Goal: Task Accomplishment & Management: Manage account settings

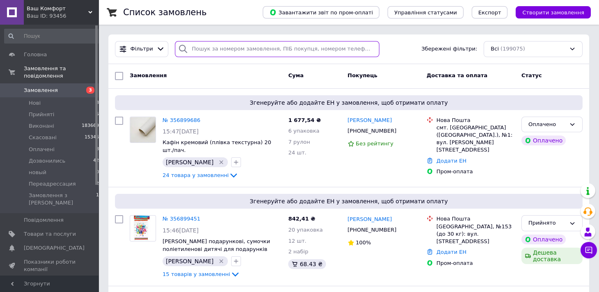
click at [225, 52] on input "search" at bounding box center [277, 49] width 204 height 16
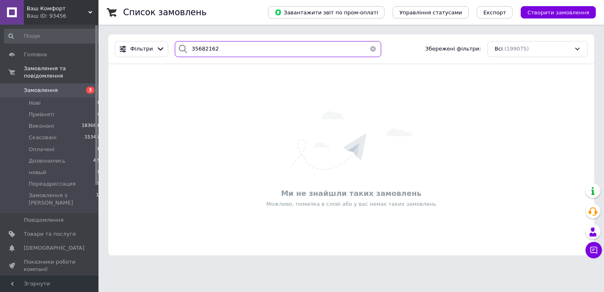
type input "356821624"
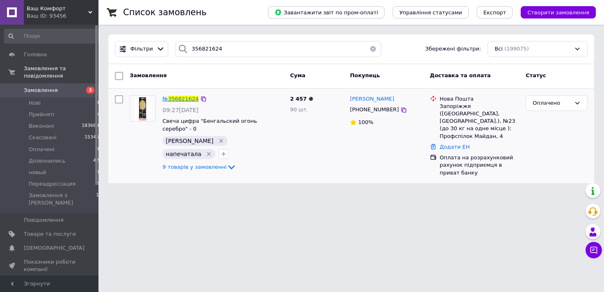
click at [179, 96] on span "356821624" at bounding box center [183, 99] width 30 height 6
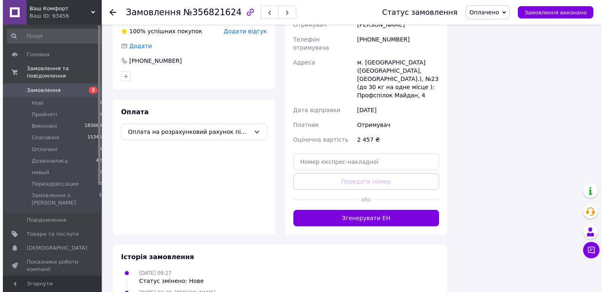
scroll to position [620, 0]
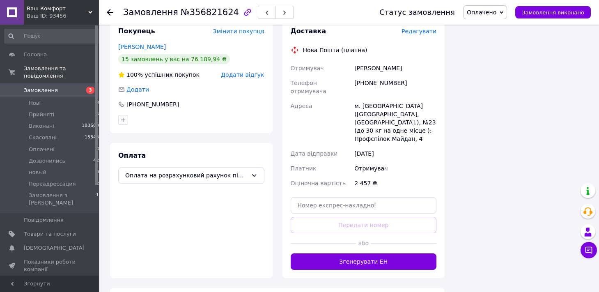
click at [423, 31] on span "Редагувати" at bounding box center [419, 31] width 35 height 7
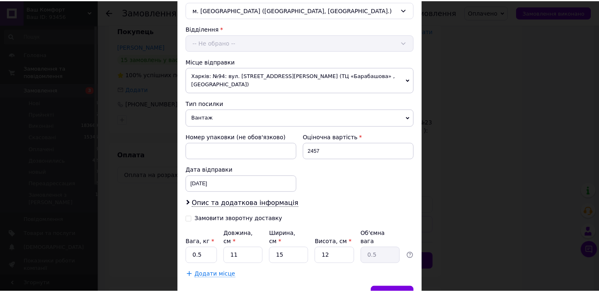
scroll to position [274, 0]
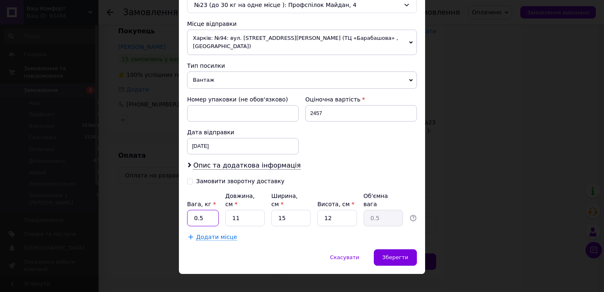
click at [209, 210] on input "0.5" at bounding box center [203, 218] width 32 height 16
type input "0"
type input "3"
click at [404, 254] on span "Зберегти" at bounding box center [396, 257] width 26 height 6
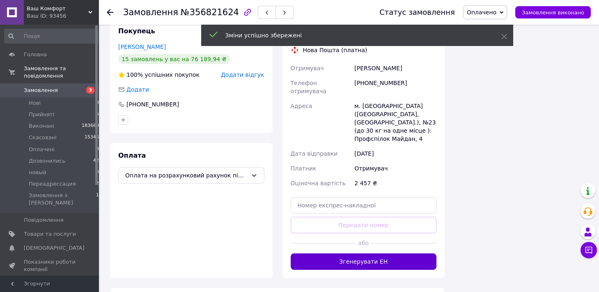
click at [387, 253] on button "Згенерувати ЕН" at bounding box center [364, 261] width 146 height 16
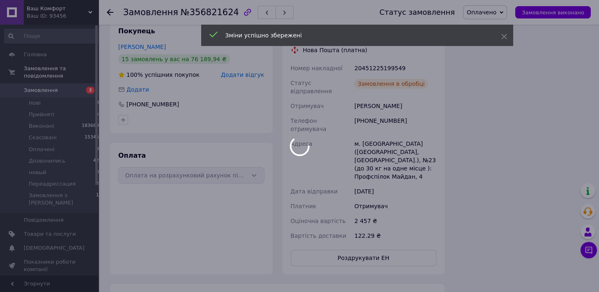
click at [493, 11] on div at bounding box center [299, 146] width 599 height 292
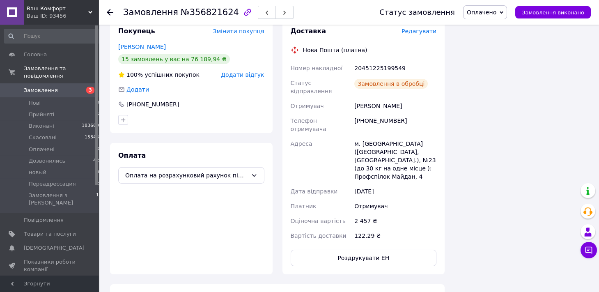
click at [496, 10] on span "Оплачено" at bounding box center [482, 12] width 30 height 7
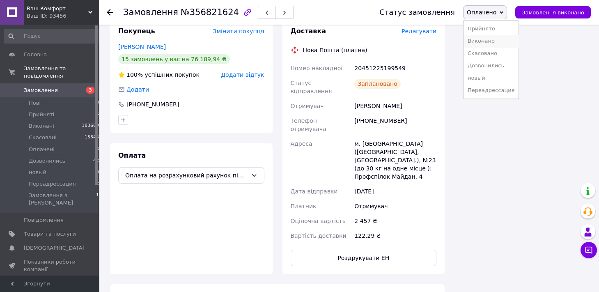
click at [498, 38] on li "Виконано" at bounding box center [491, 41] width 55 height 12
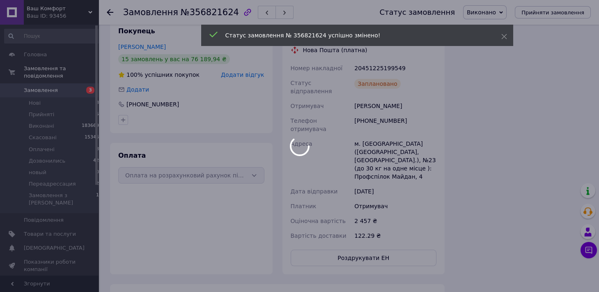
click at [210, 11] on span "№356821624" at bounding box center [210, 12] width 58 height 10
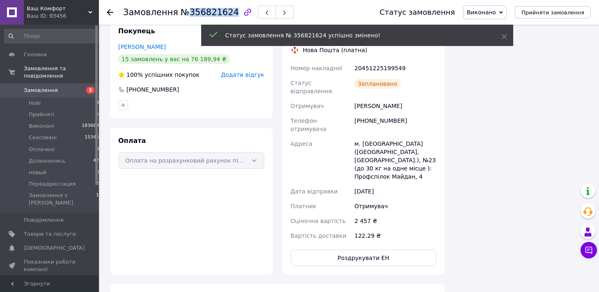
click at [210, 11] on span "№356821624" at bounding box center [210, 12] width 58 height 10
copy span "356821624"
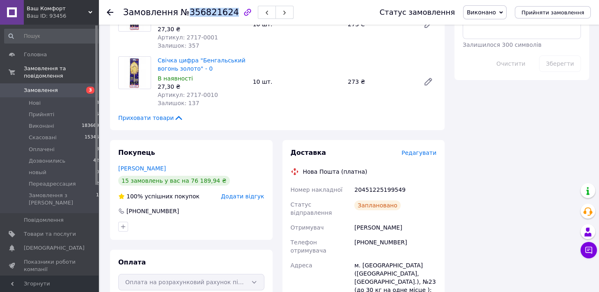
scroll to position [680, 0]
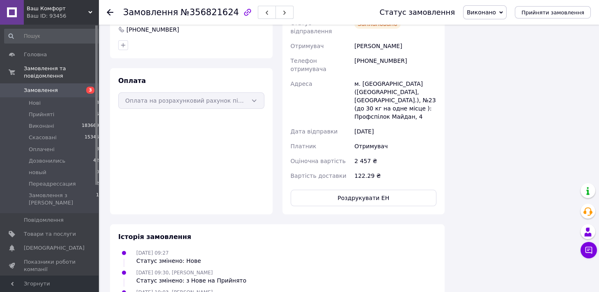
click at [106, 9] on div "Замовлення №356821624 Статус замовлення Виконано Прийнято Скасовано Оплачено До…" at bounding box center [349, 12] width 501 height 25
click at [107, 12] on use at bounding box center [110, 12] width 7 height 7
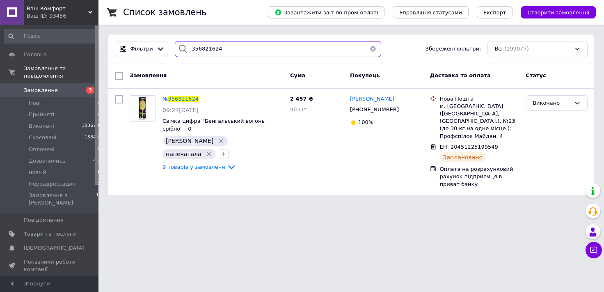
drag, startPoint x: 223, startPoint y: 47, endPoint x: 150, endPoint y: 39, distance: 72.7
click at [175, 41] on input "356821624" at bounding box center [278, 49] width 207 height 16
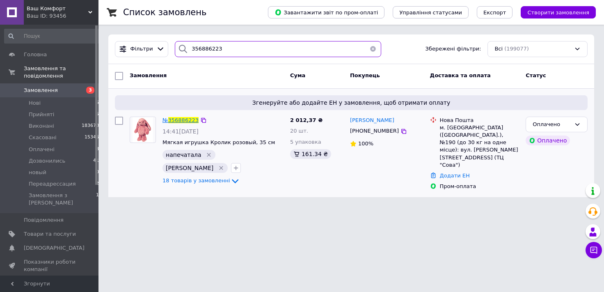
type input "356886223"
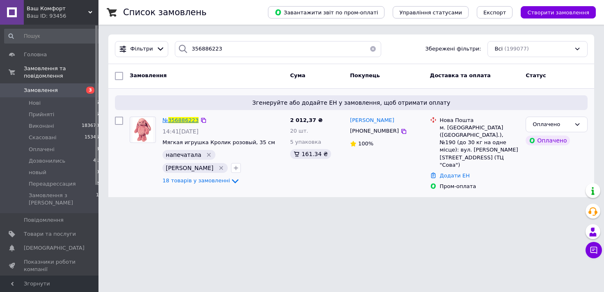
click at [187, 119] on span "356886223" at bounding box center [183, 120] width 30 height 6
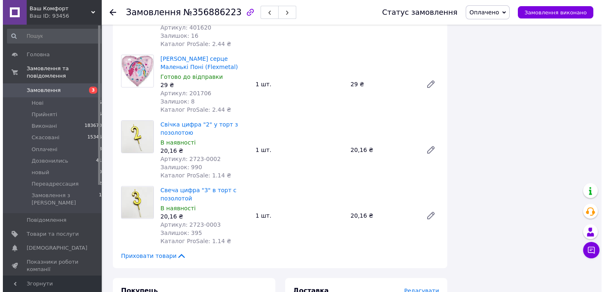
scroll to position [1314, 0]
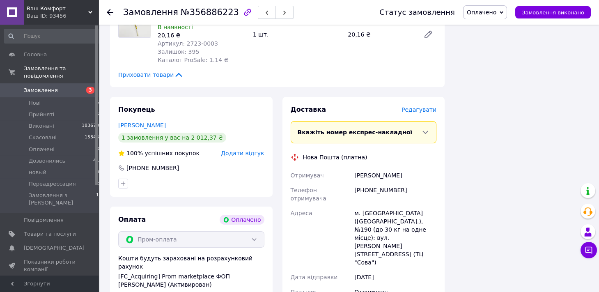
click at [424, 106] on span "Редагувати" at bounding box center [419, 109] width 35 height 7
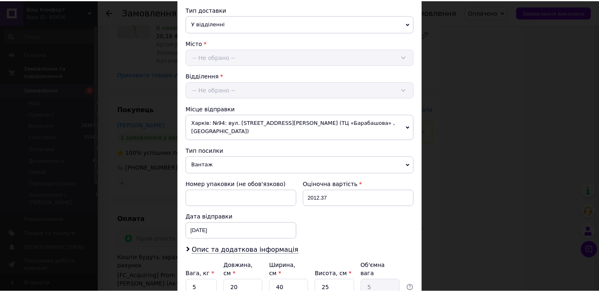
scroll to position [259, 0]
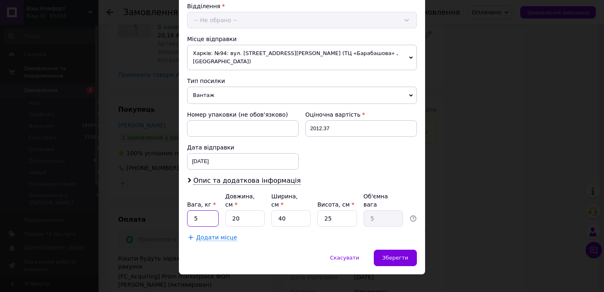
click at [197, 211] on input "5" at bounding box center [203, 218] width 32 height 16
type input "6"
click at [408, 250] on div "Зберегти" at bounding box center [395, 258] width 43 height 16
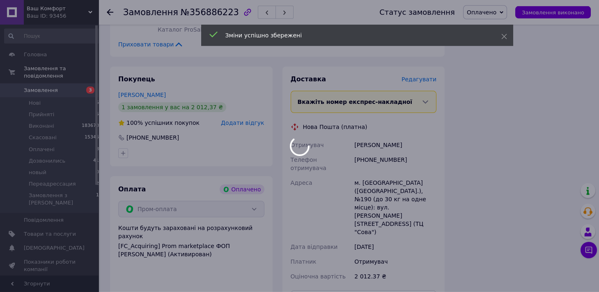
scroll to position [1360, 0]
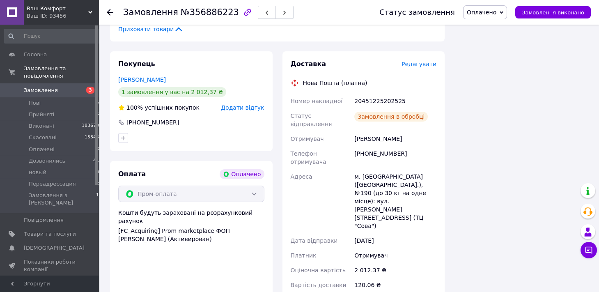
click at [492, 12] on span "Оплачено" at bounding box center [482, 12] width 30 height 7
click at [499, 40] on li "Виконано" at bounding box center [491, 41] width 55 height 12
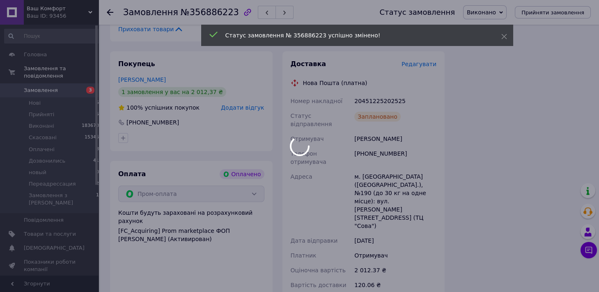
click at [204, 11] on div at bounding box center [299, 146] width 599 height 292
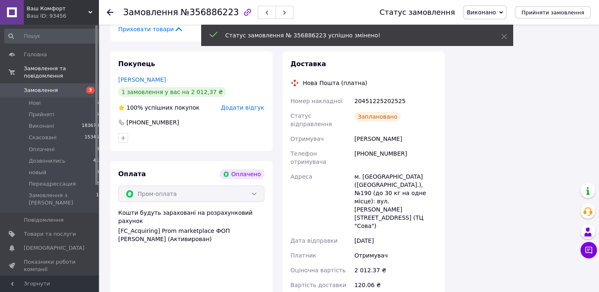
scroll to position [20, 0]
click at [206, 12] on span "№356886223" at bounding box center [210, 12] width 58 height 10
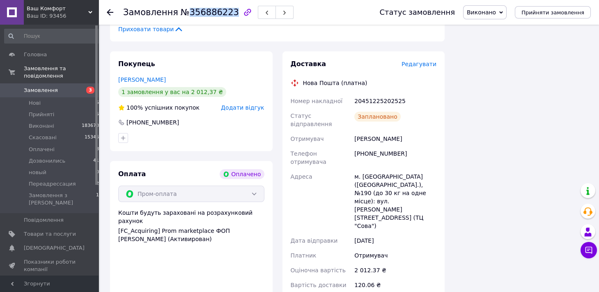
click at [108, 13] on use at bounding box center [110, 12] width 7 height 7
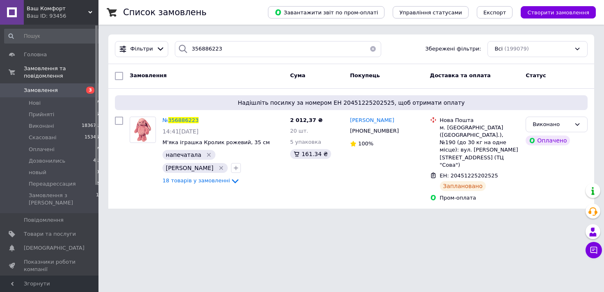
click at [83, 87] on span "3" at bounding box center [87, 90] width 23 height 7
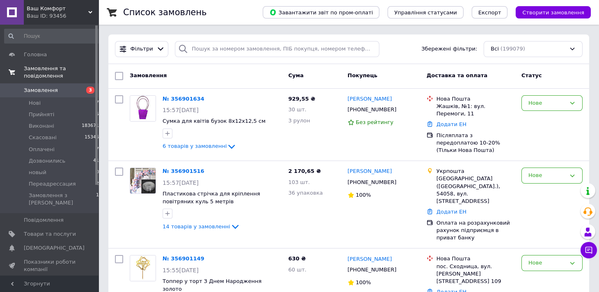
click at [52, 73] on link "Замовлення та повідомлення" at bounding box center [52, 72] width 104 height 21
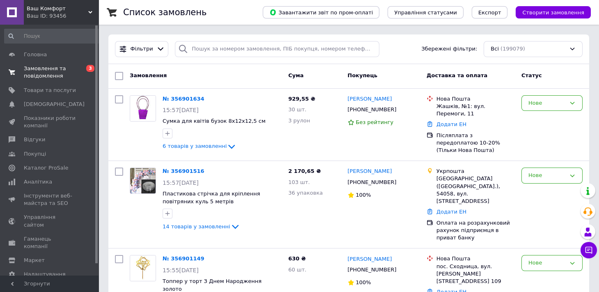
click at [53, 73] on span "Замовлення та повідомлення" at bounding box center [50, 72] width 52 height 15
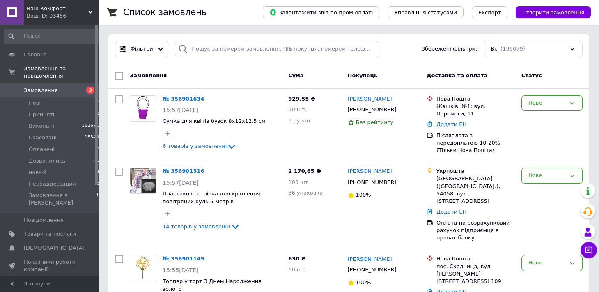
click at [46, 87] on span "Замовлення" at bounding box center [41, 90] width 34 height 7
